Goal: Navigation & Orientation: Understand site structure

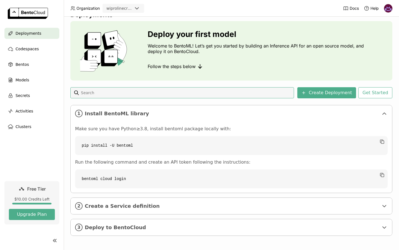
scroll to position [14, 0]
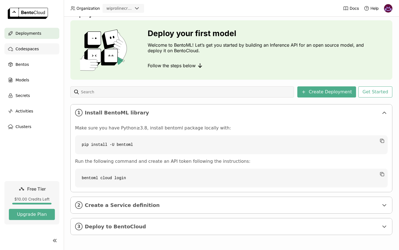
click at [22, 53] on div "Codespaces" at bounding box center [31, 48] width 55 height 11
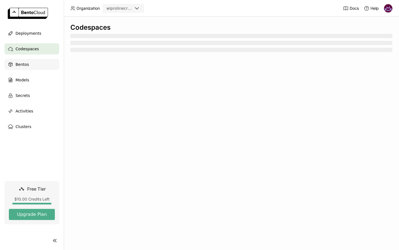
click at [24, 66] on span "Bentos" at bounding box center [22, 64] width 13 height 7
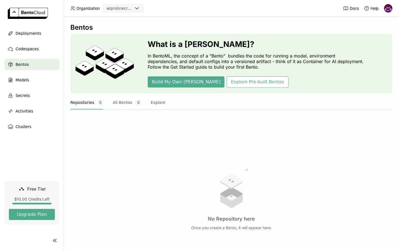
click at [24, 86] on ul "Deployments Codespaces Bentos Models Secrets Activities Clusters" at bounding box center [32, 80] width 64 height 104
click at [23, 84] on div "Models" at bounding box center [31, 79] width 55 height 11
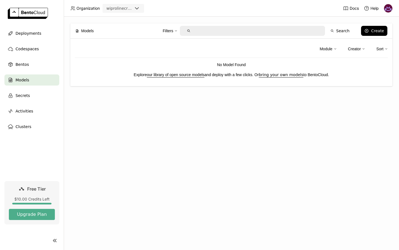
click at [29, 102] on ul "Deployments Codespaces Bentos Models Secrets Activities Clusters" at bounding box center [32, 80] width 64 height 104
click at [28, 100] on div "Secrets" at bounding box center [31, 95] width 55 height 11
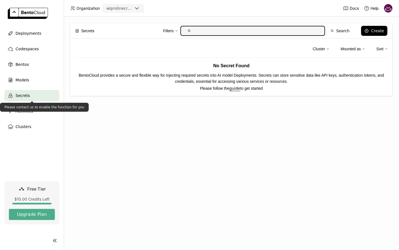
click at [22, 110] on div "Please contact us to enable the function for you" at bounding box center [44, 107] width 89 height 9
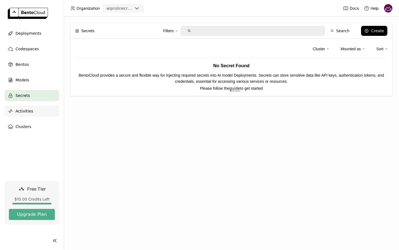
click at [26, 105] on div "Activities" at bounding box center [31, 110] width 55 height 11
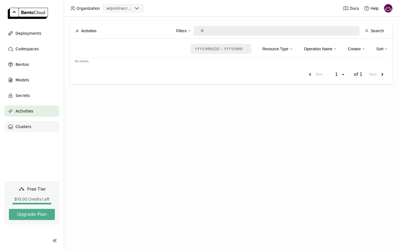
click at [32, 125] on div "Clusters" at bounding box center [31, 126] width 55 height 11
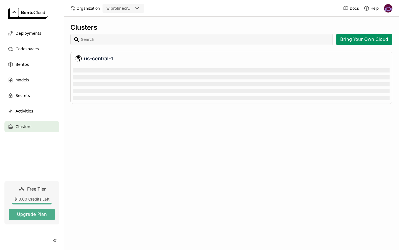
click at [360, 34] on button "Bring Your Own Cloud" at bounding box center [364, 39] width 56 height 11
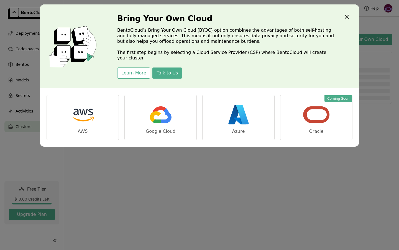
click at [346, 15] on icon "Close" at bounding box center [347, 16] width 7 height 7
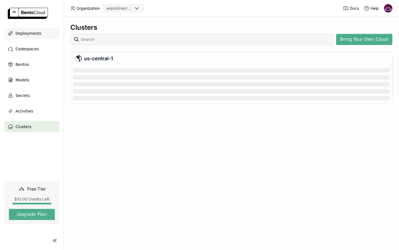
click at [12, 30] on icon at bounding box center [11, 33] width 6 height 6
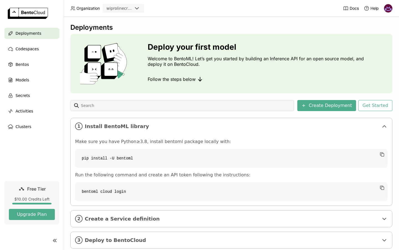
click at [55, 240] on icon at bounding box center [55, 240] width 7 height 7
